Goal: Find specific page/section: Find specific page/section

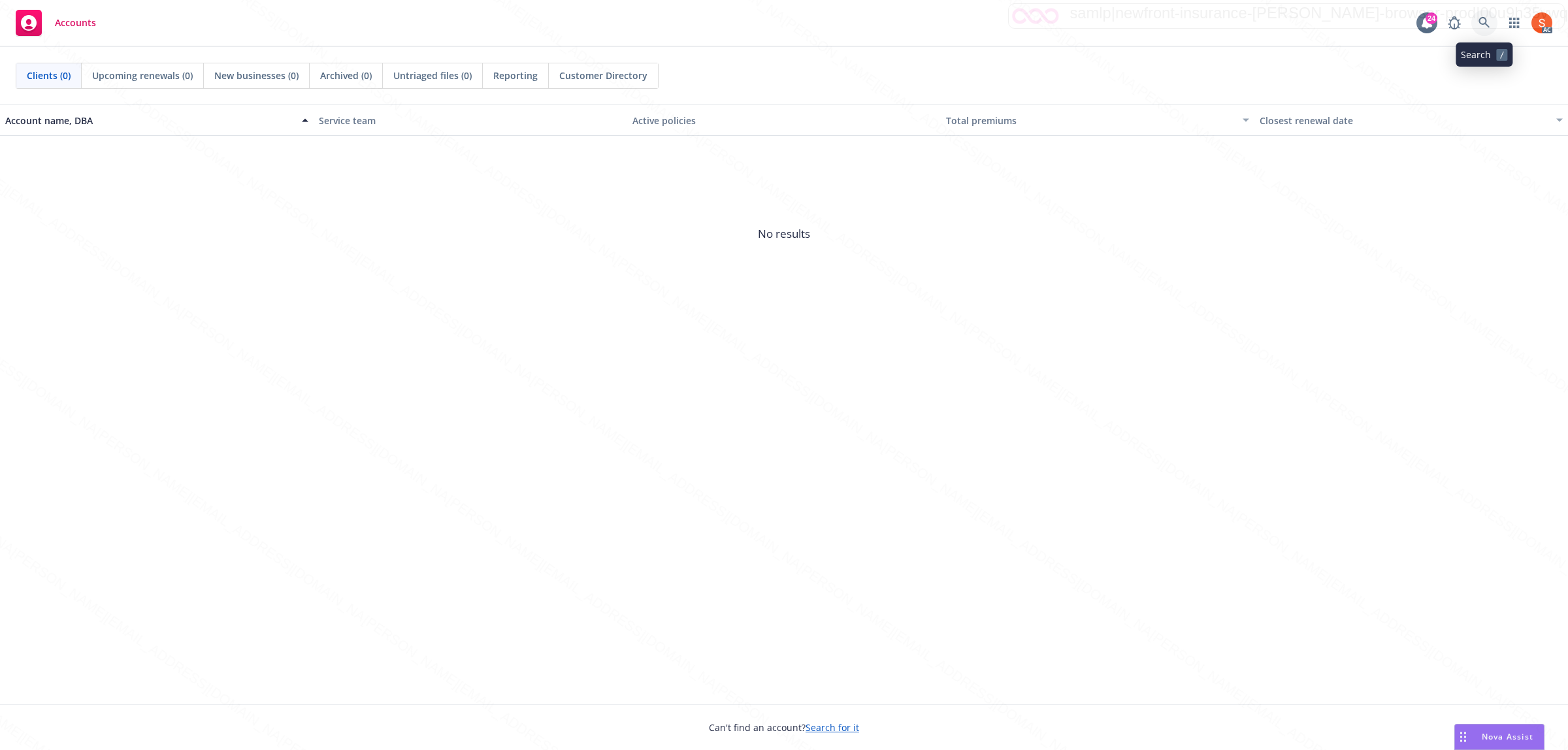
click at [1487, 17] on icon at bounding box center [1484, 22] width 11 height 11
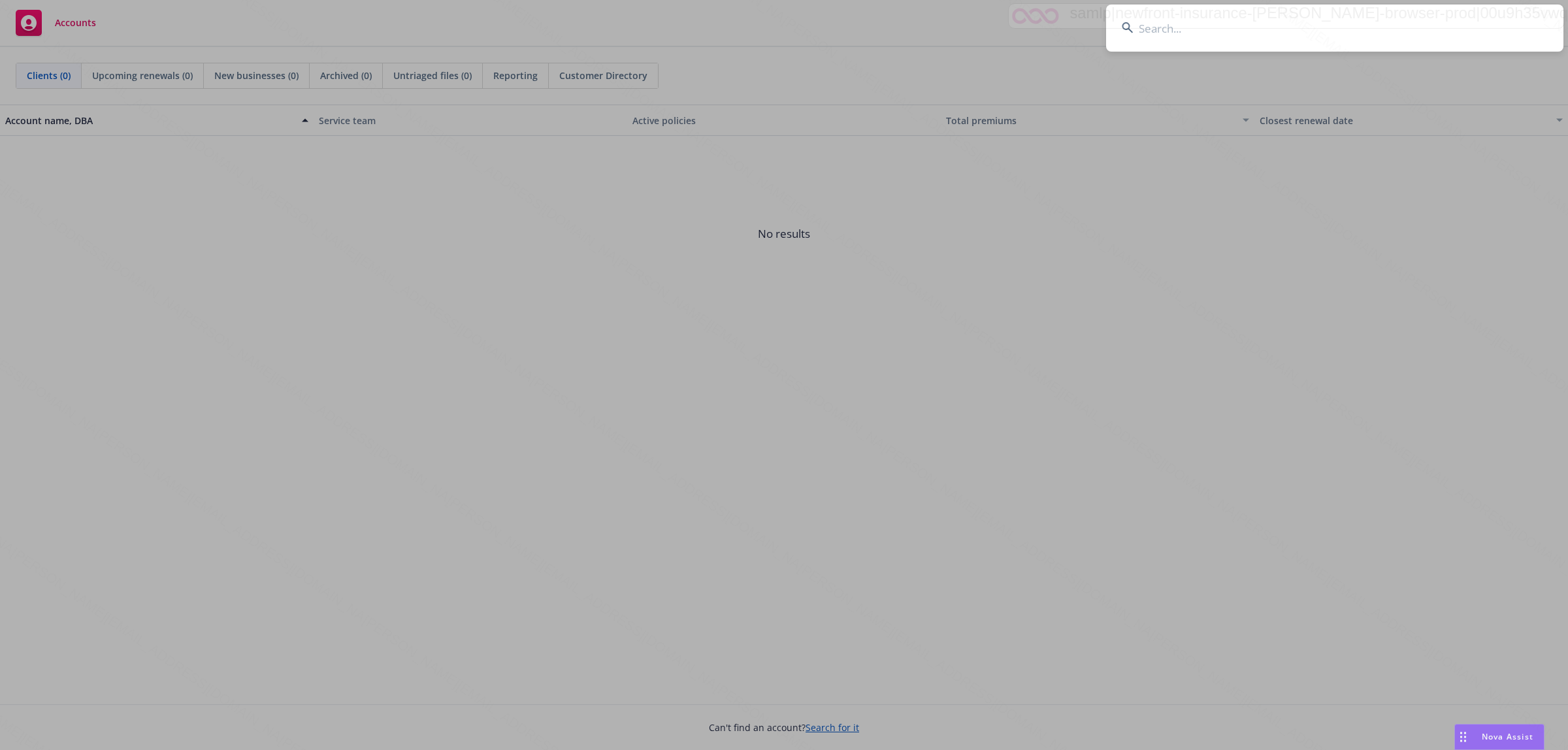
click at [1141, 21] on input at bounding box center [1334, 28] width 457 height 47
type input "P"
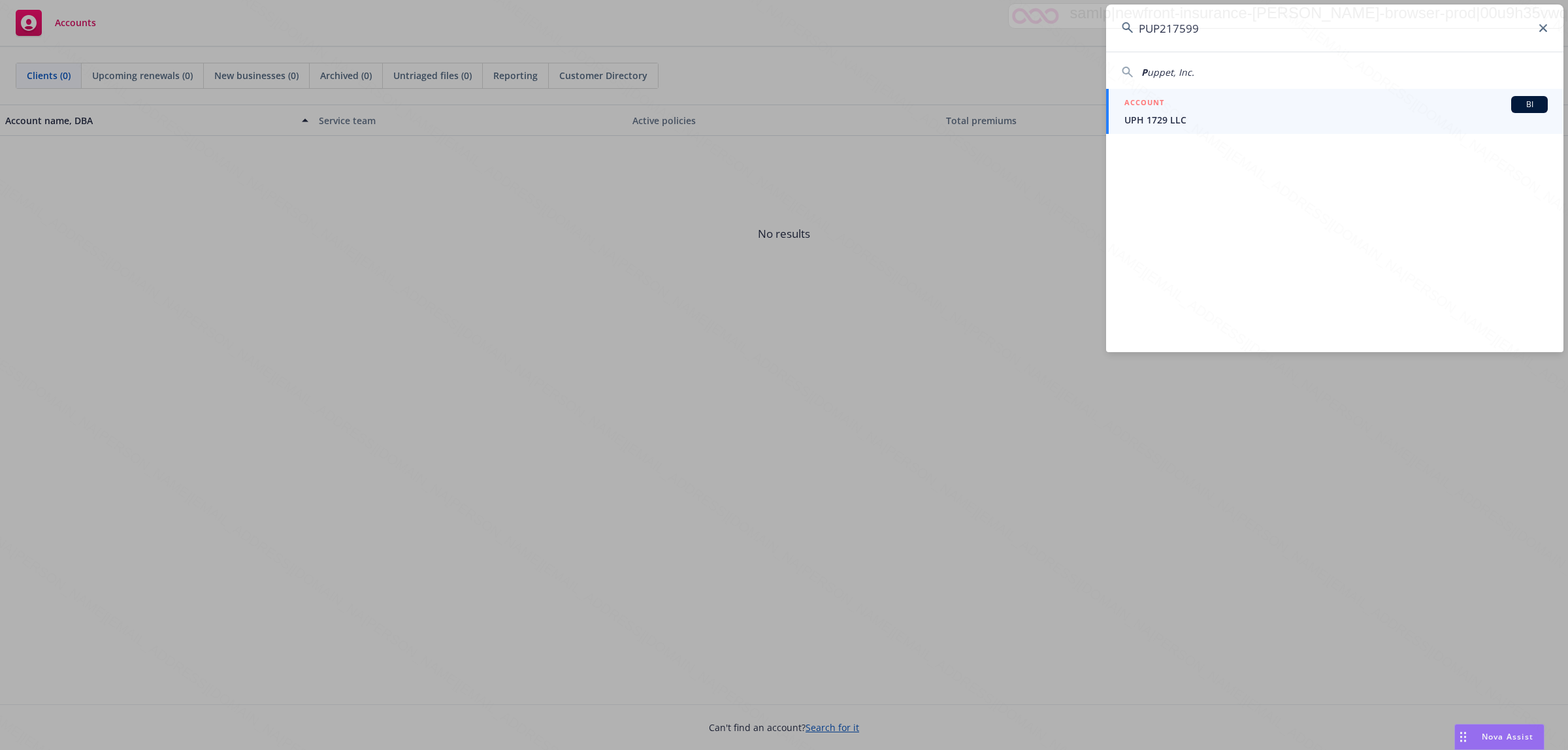
type input "PUP2175990"
click at [1224, 131] on span "PUP2175990, [DATE]-[DATE]" at bounding box center [1336, 131] width 423 height 14
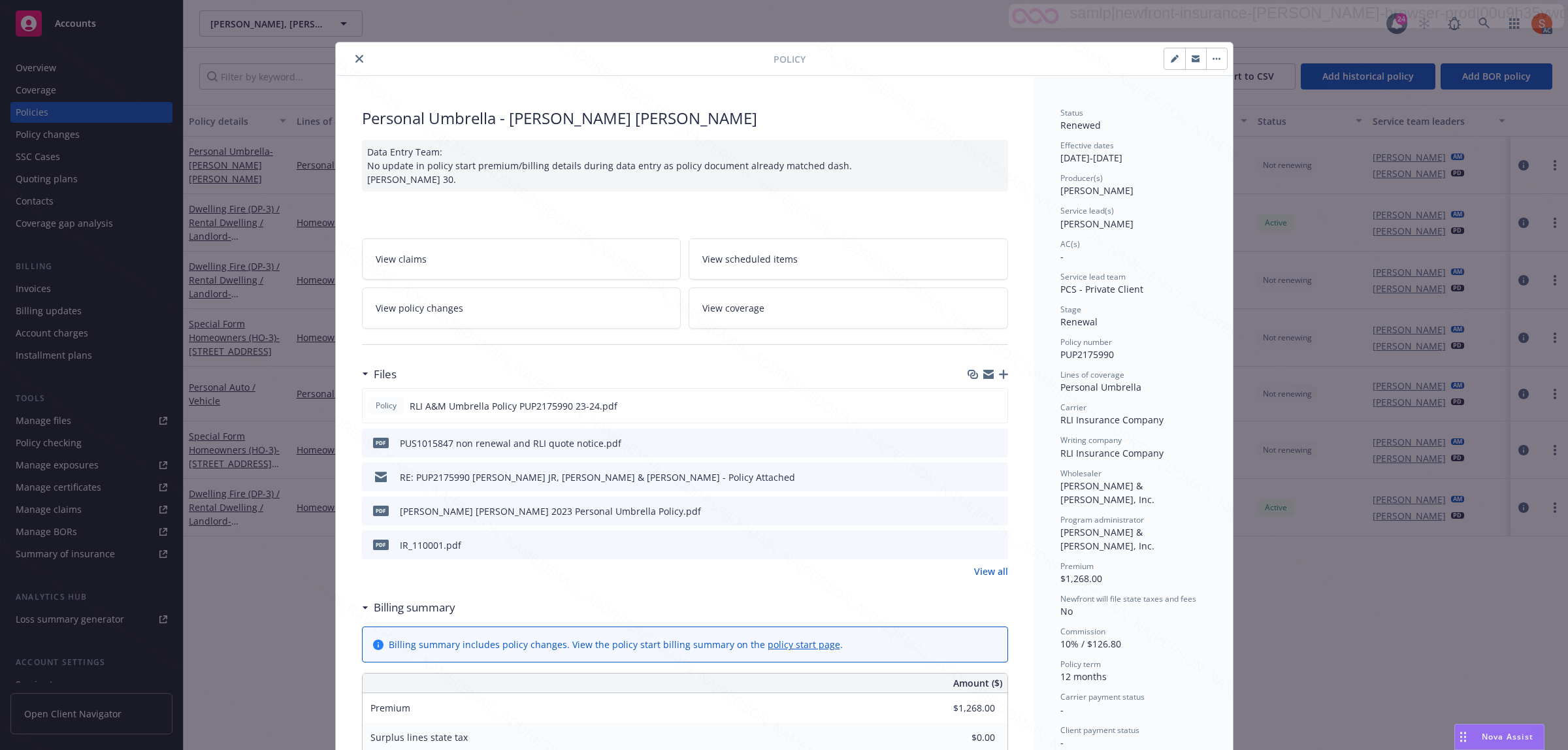
click at [355, 57] on icon "close" at bounding box center [359, 59] width 8 height 8
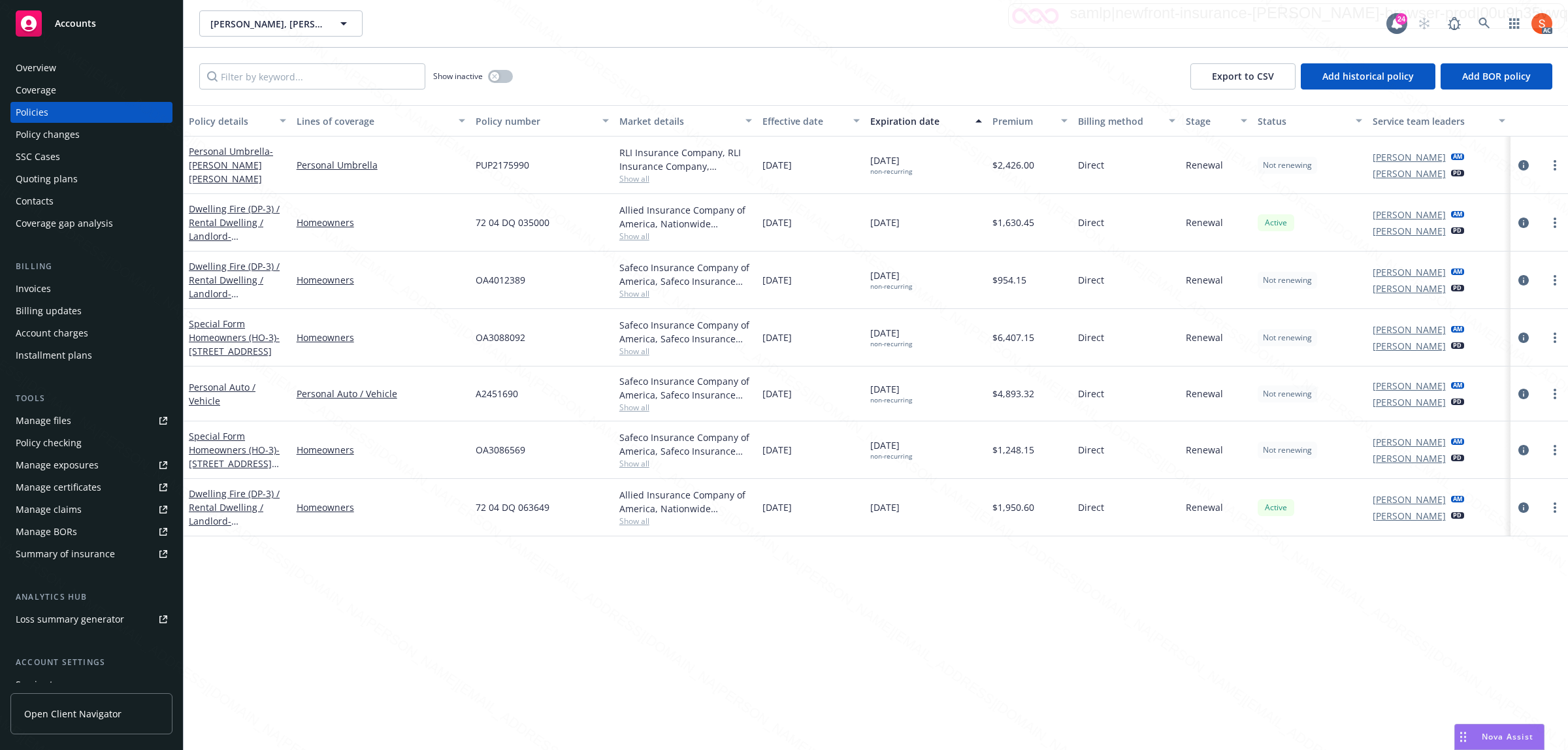
click at [36, 63] on div "Overview" at bounding box center [36, 67] width 40 height 21
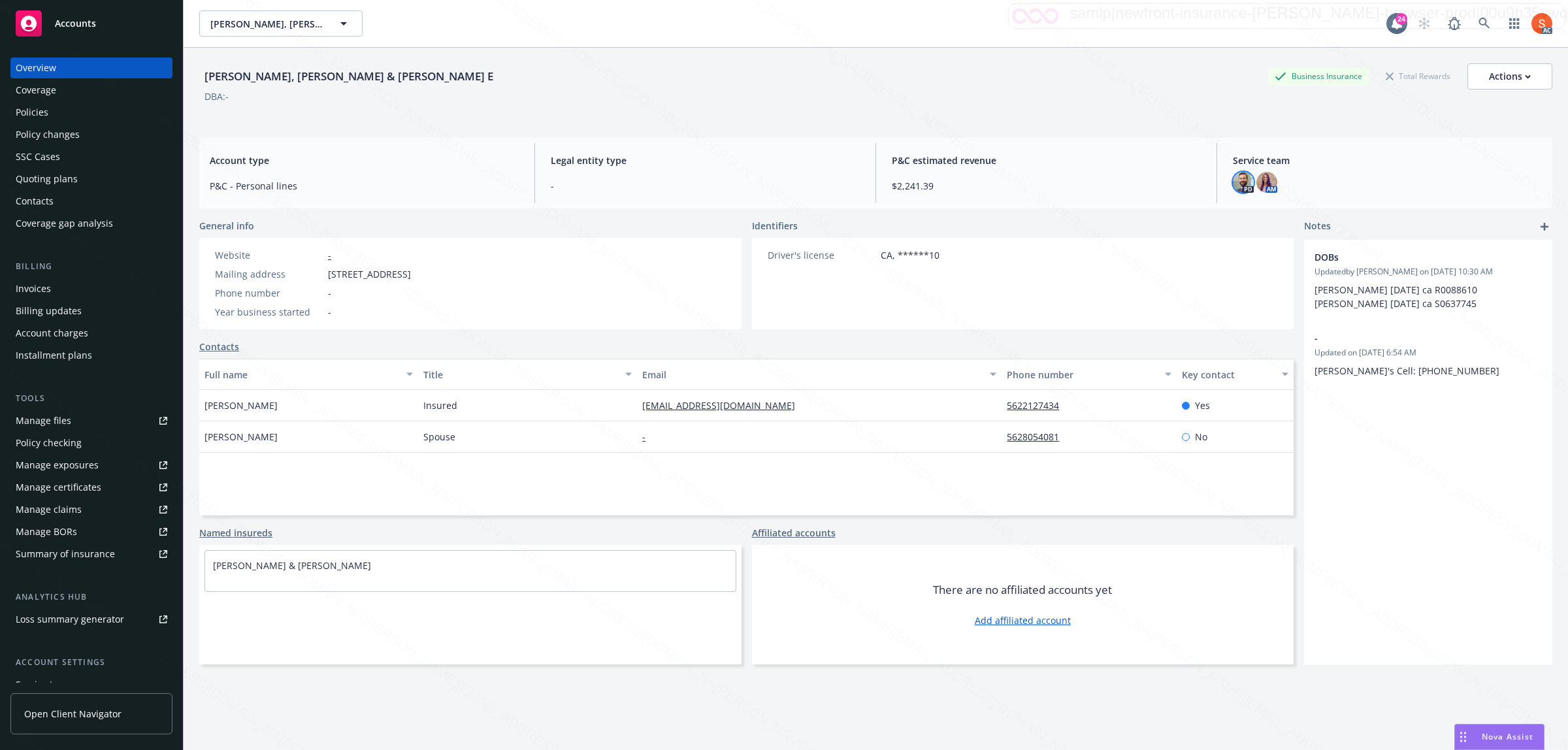
click at [1233, 188] on img at bounding box center [1243, 182] width 21 height 21
click at [1281, 179] on div "PD AM" at bounding box center [1387, 182] width 309 height 21
click at [1268, 181] on img at bounding box center [1266, 182] width 21 height 21
click at [43, 157] on div "SSC Cases" at bounding box center [38, 157] width 44 height 21
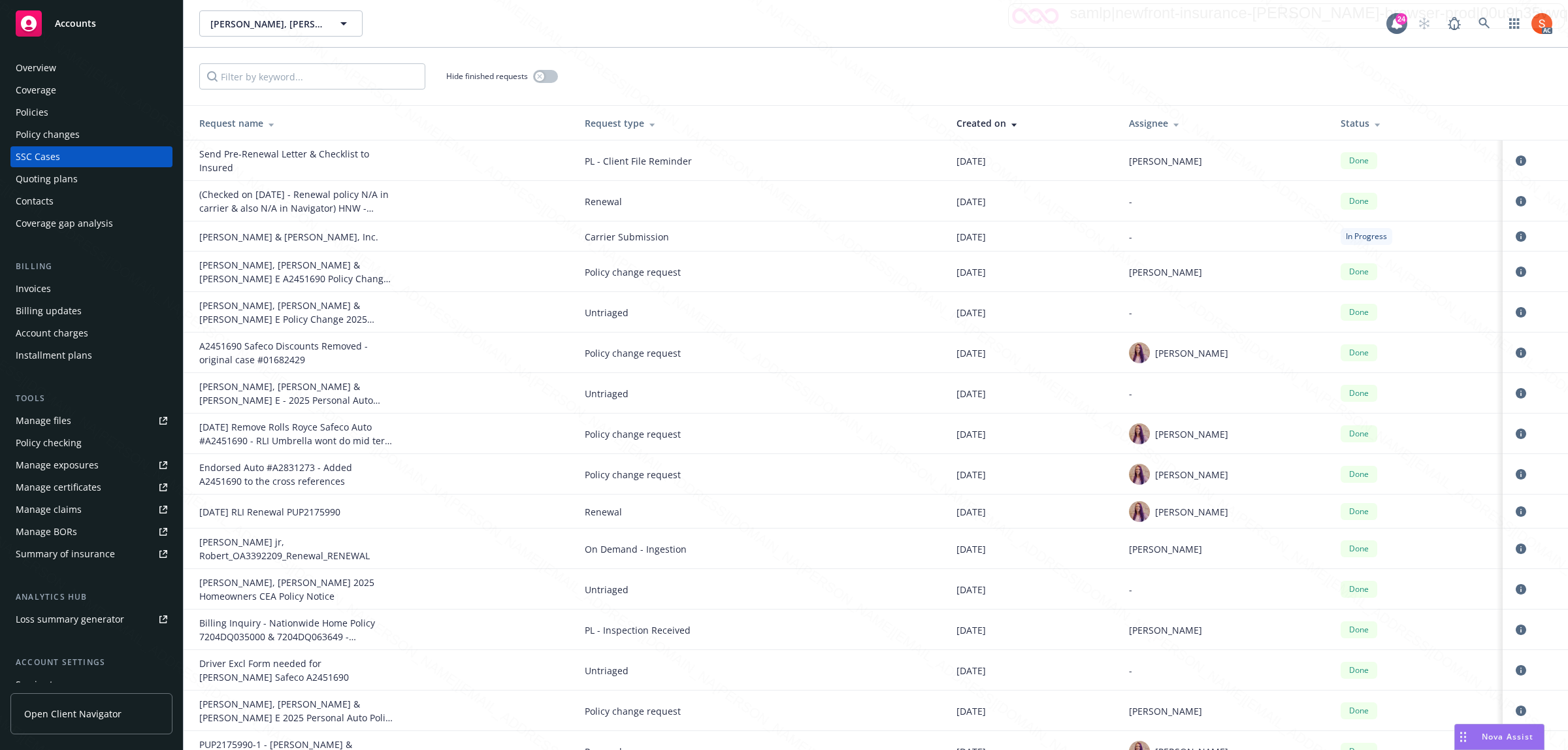
click at [1210, 632] on div "[PERSON_NAME]" at bounding box center [1224, 630] width 191 height 14
click at [1516, 200] on icon "circleInformation" at bounding box center [1521, 202] width 11 height 11
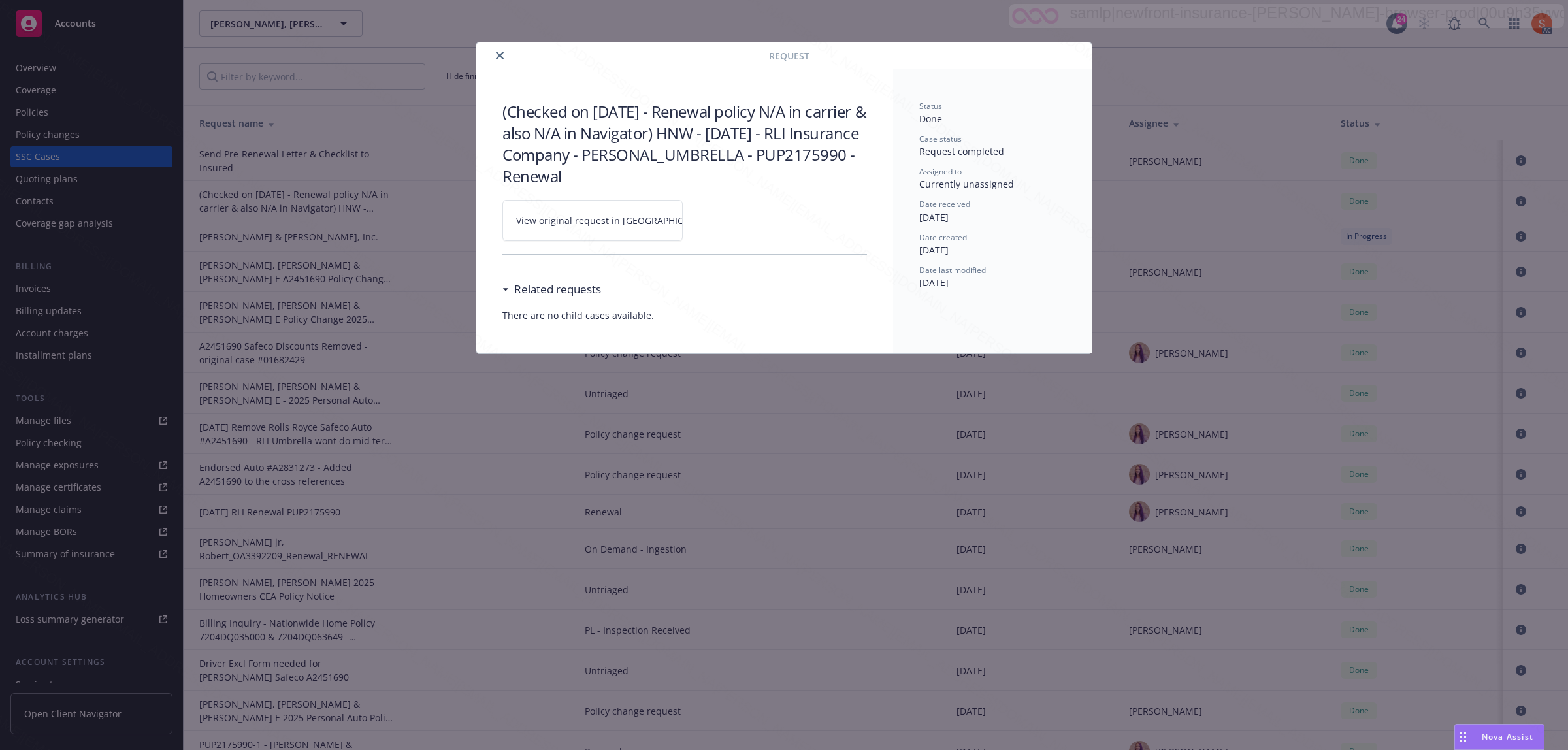
click at [584, 215] on span "View original request in [GEOGRAPHIC_DATA]" at bounding box center [615, 221] width 198 height 14
click at [496, 53] on icon "close" at bounding box center [499, 56] width 8 height 8
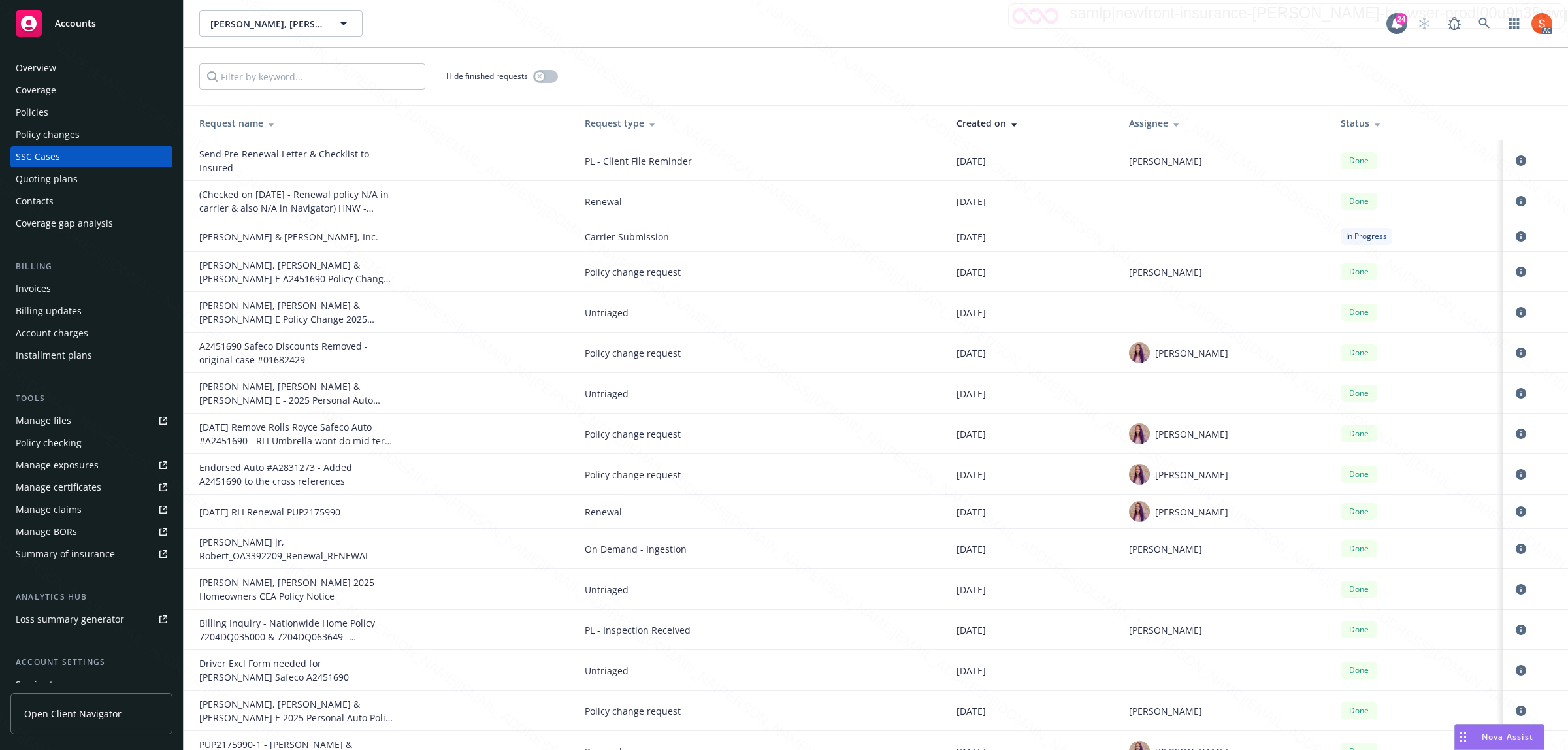
click at [50, 70] on div "Overview" at bounding box center [36, 67] width 40 height 21
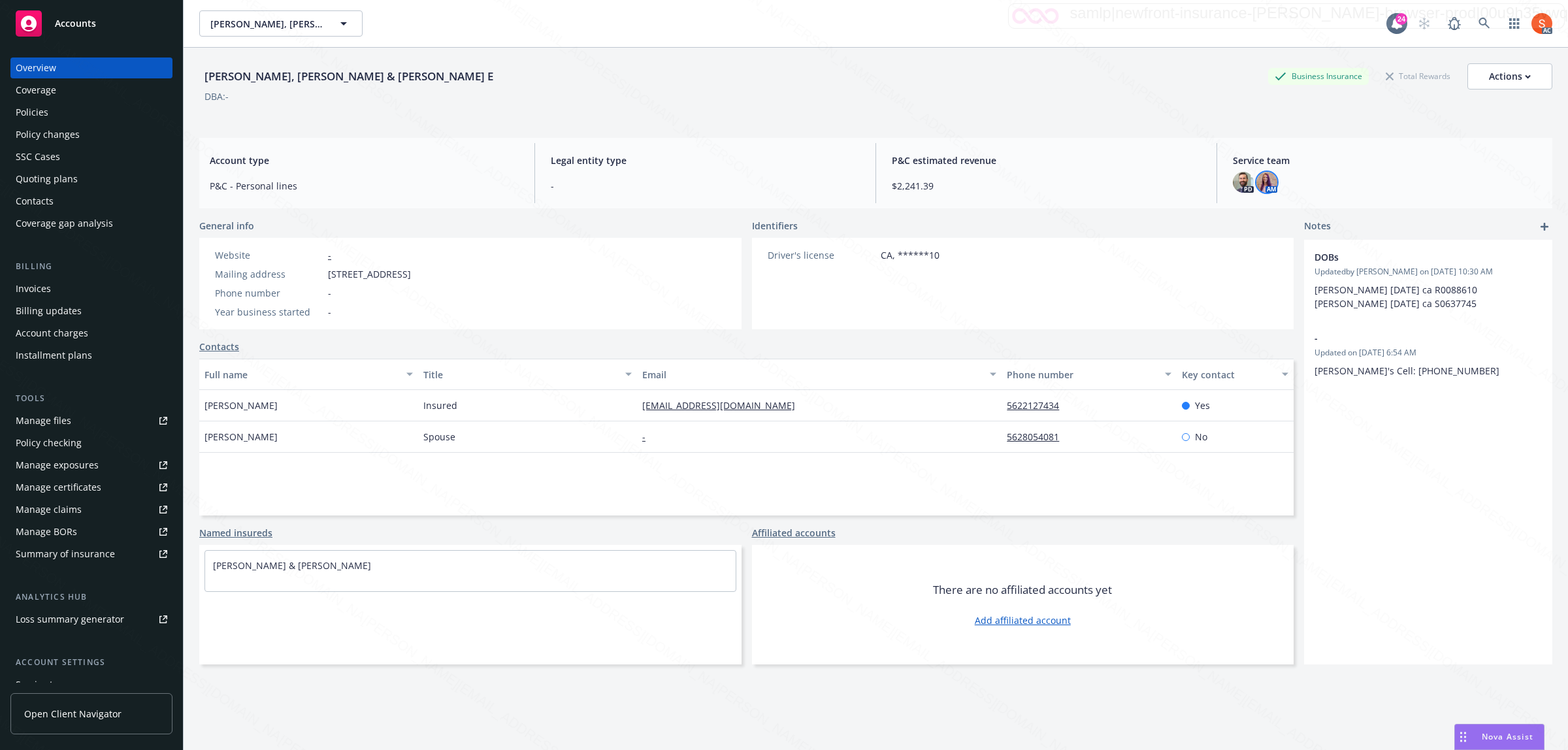
click at [1256, 184] on img at bounding box center [1266, 182] width 21 height 21
click at [37, 115] on div "Policies" at bounding box center [32, 112] width 33 height 21
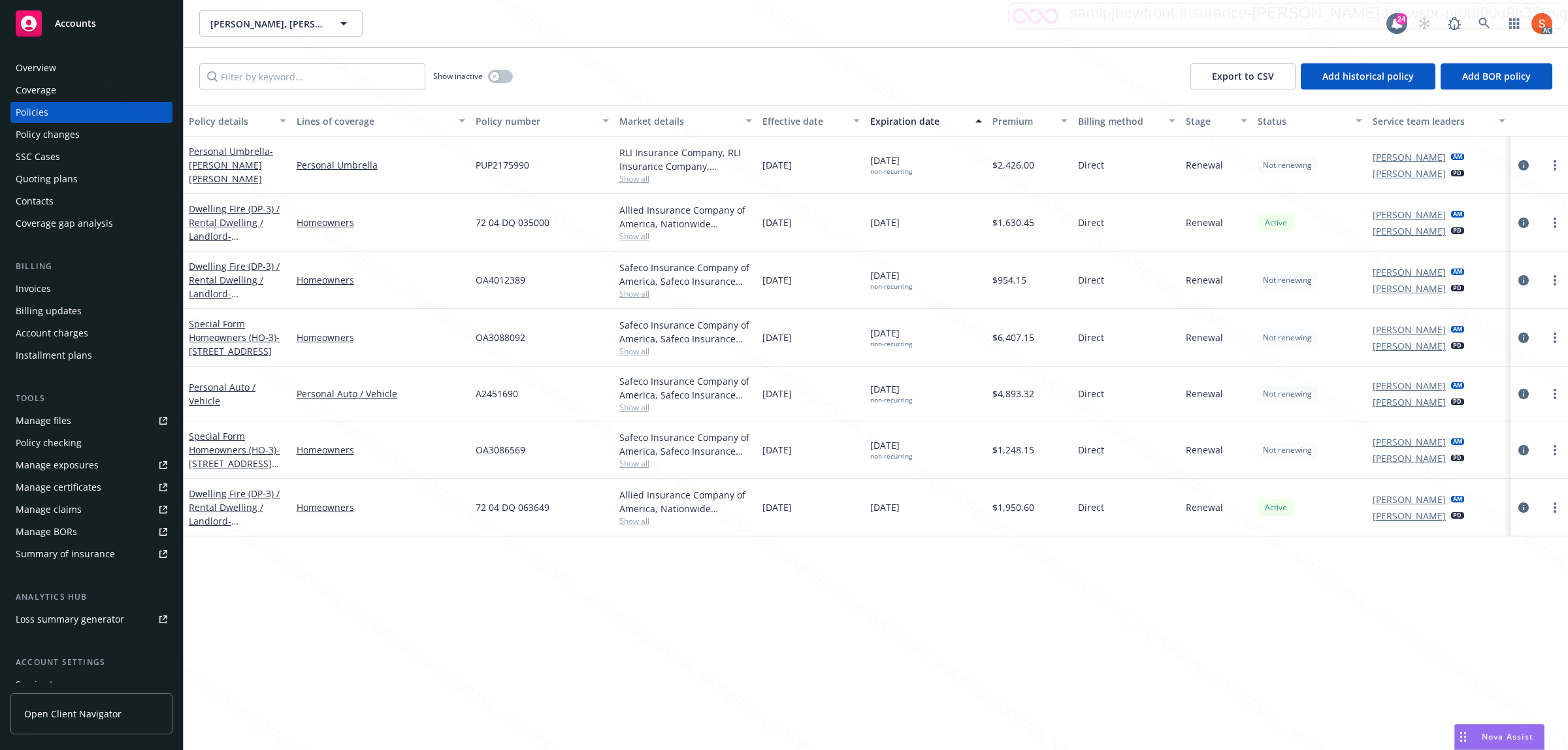
click at [34, 66] on div "Overview" at bounding box center [36, 67] width 40 height 21
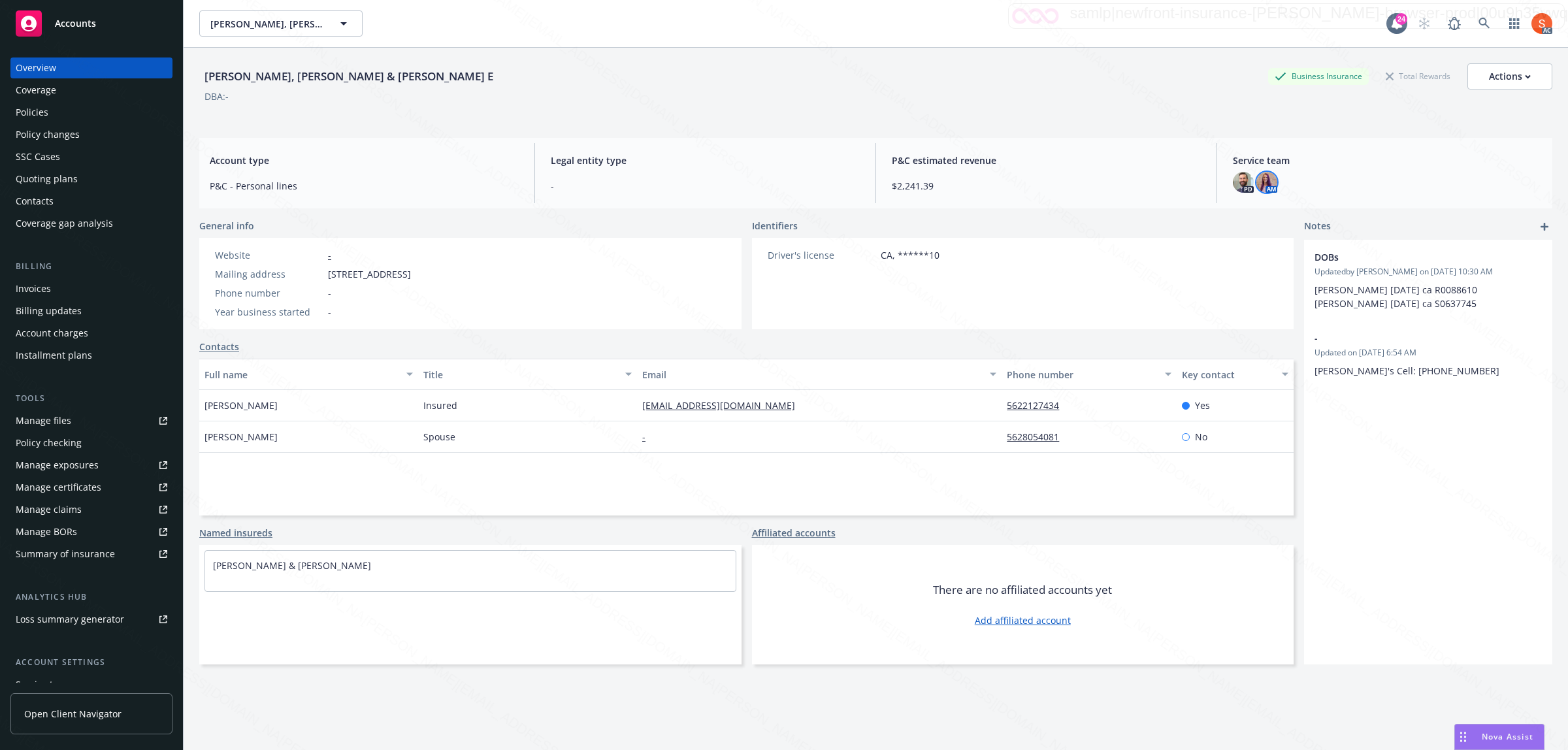
click at [1256, 181] on img at bounding box center [1266, 182] width 21 height 21
click at [872, 475] on div "Full name Title Email Phone number Key contact [PERSON_NAME] Insured [EMAIL_ADD…" at bounding box center [746, 437] width 1094 height 157
